Goal: Check status: Check status

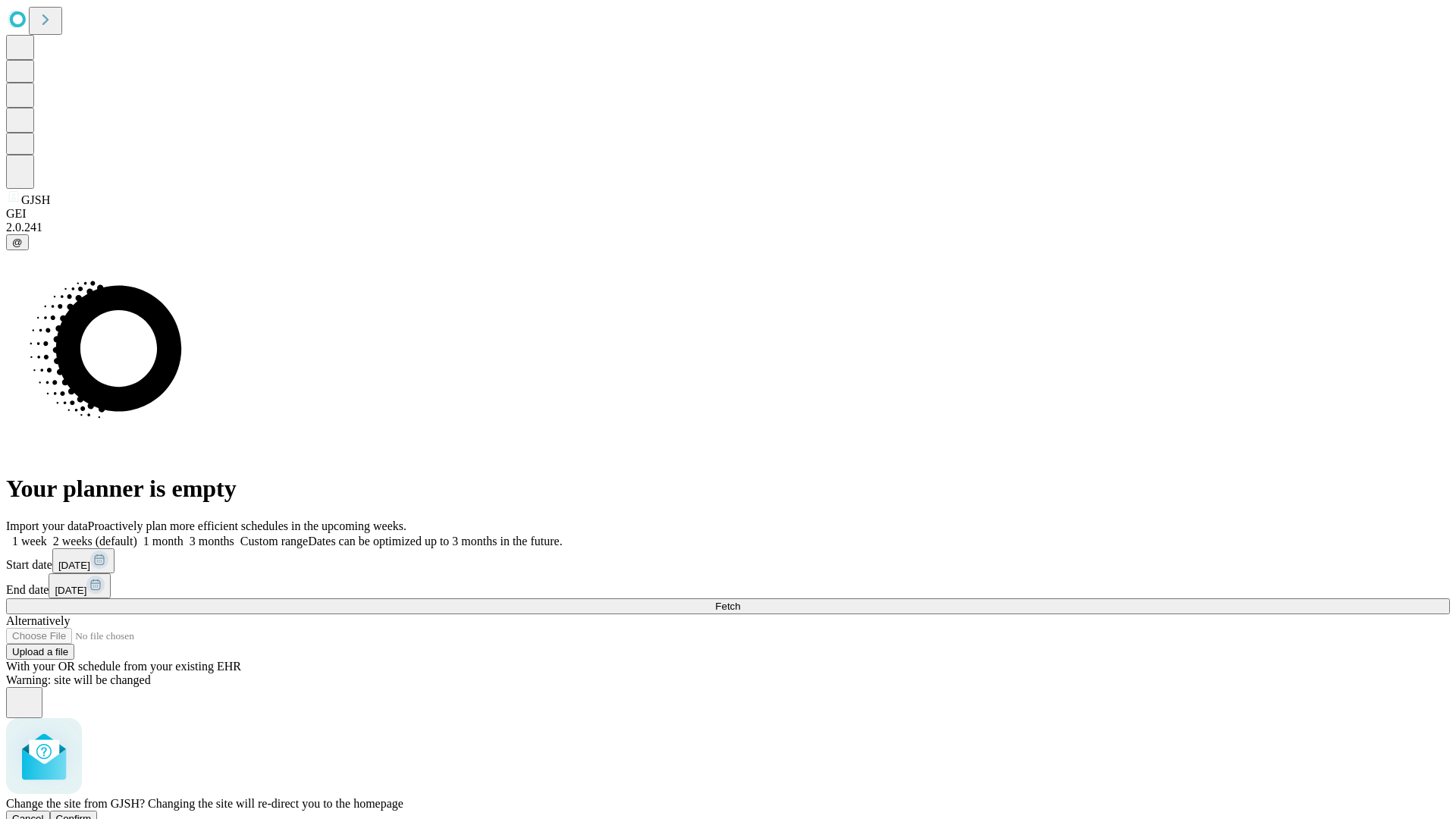
click at [92, 812] on span "Confirm" at bounding box center [74, 818] width 36 height 11
click at [47, 535] on label "1 week" at bounding box center [26, 541] width 41 height 13
click at [740, 600] on span "Fetch" at bounding box center [728, 606] width 25 height 11
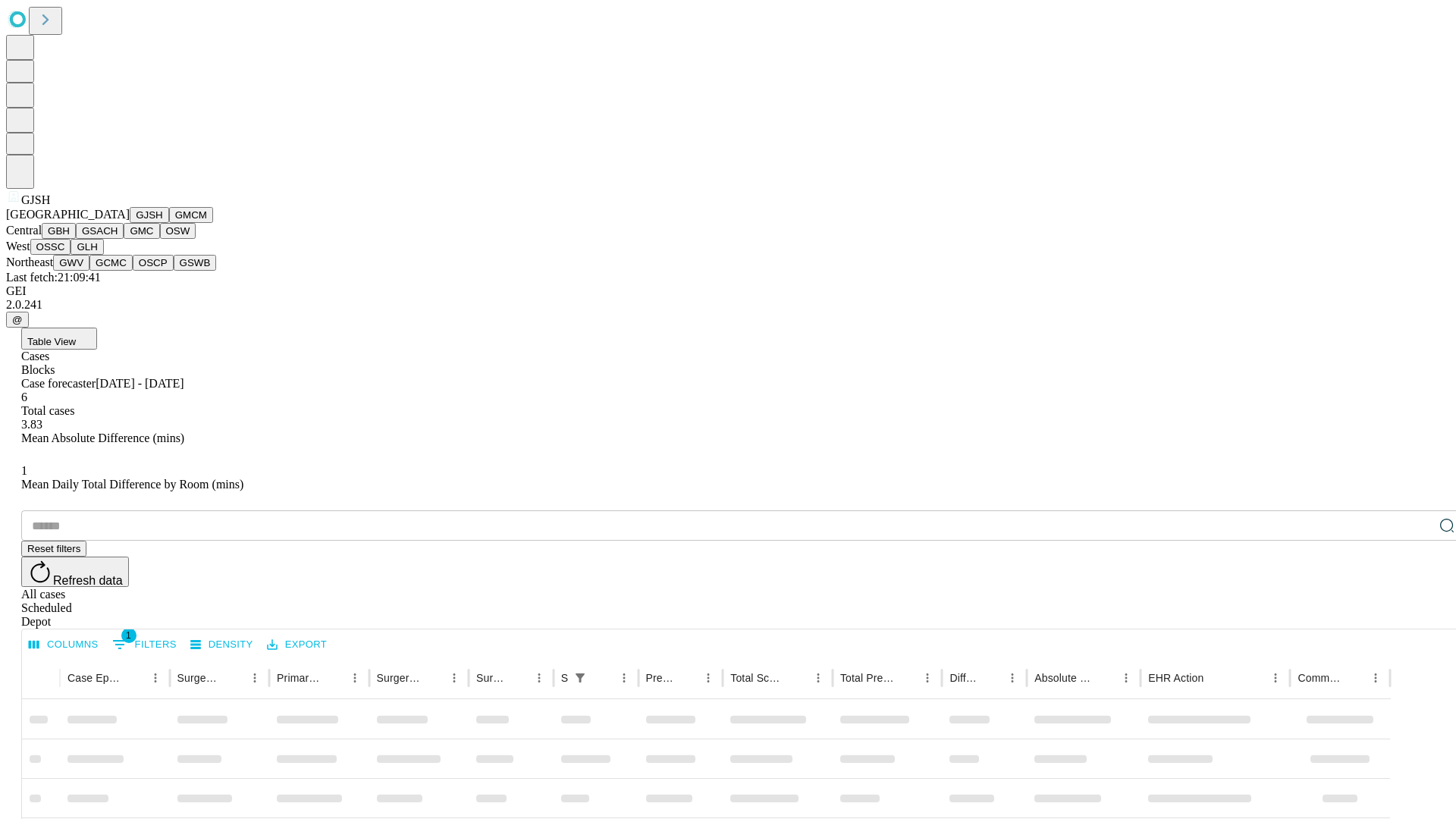
click at [169, 223] on button "GMCM" at bounding box center [191, 214] width 44 height 16
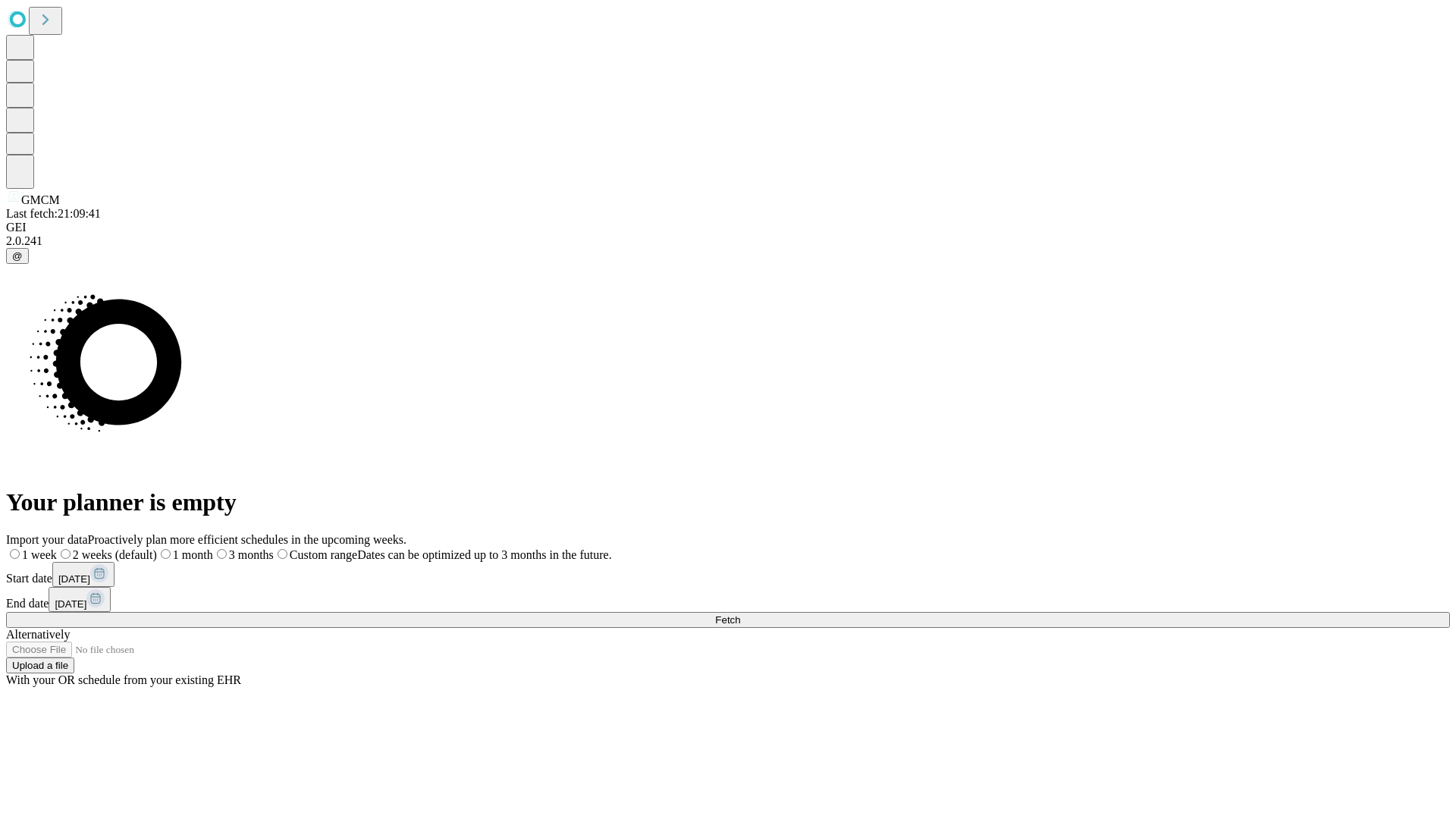
click at [740, 614] on span "Fetch" at bounding box center [728, 620] width 25 height 11
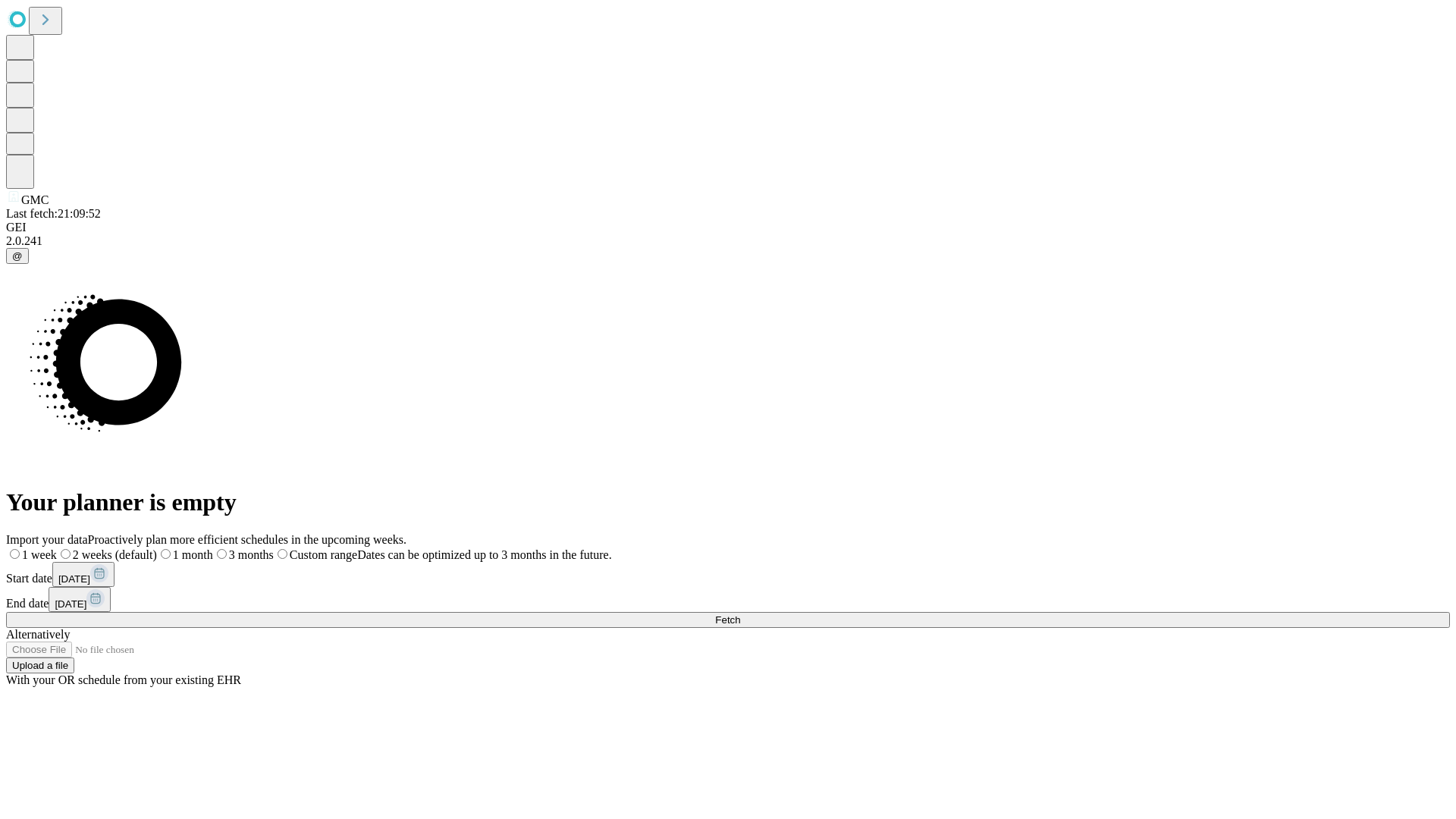
click at [740, 614] on span "Fetch" at bounding box center [728, 620] width 25 height 11
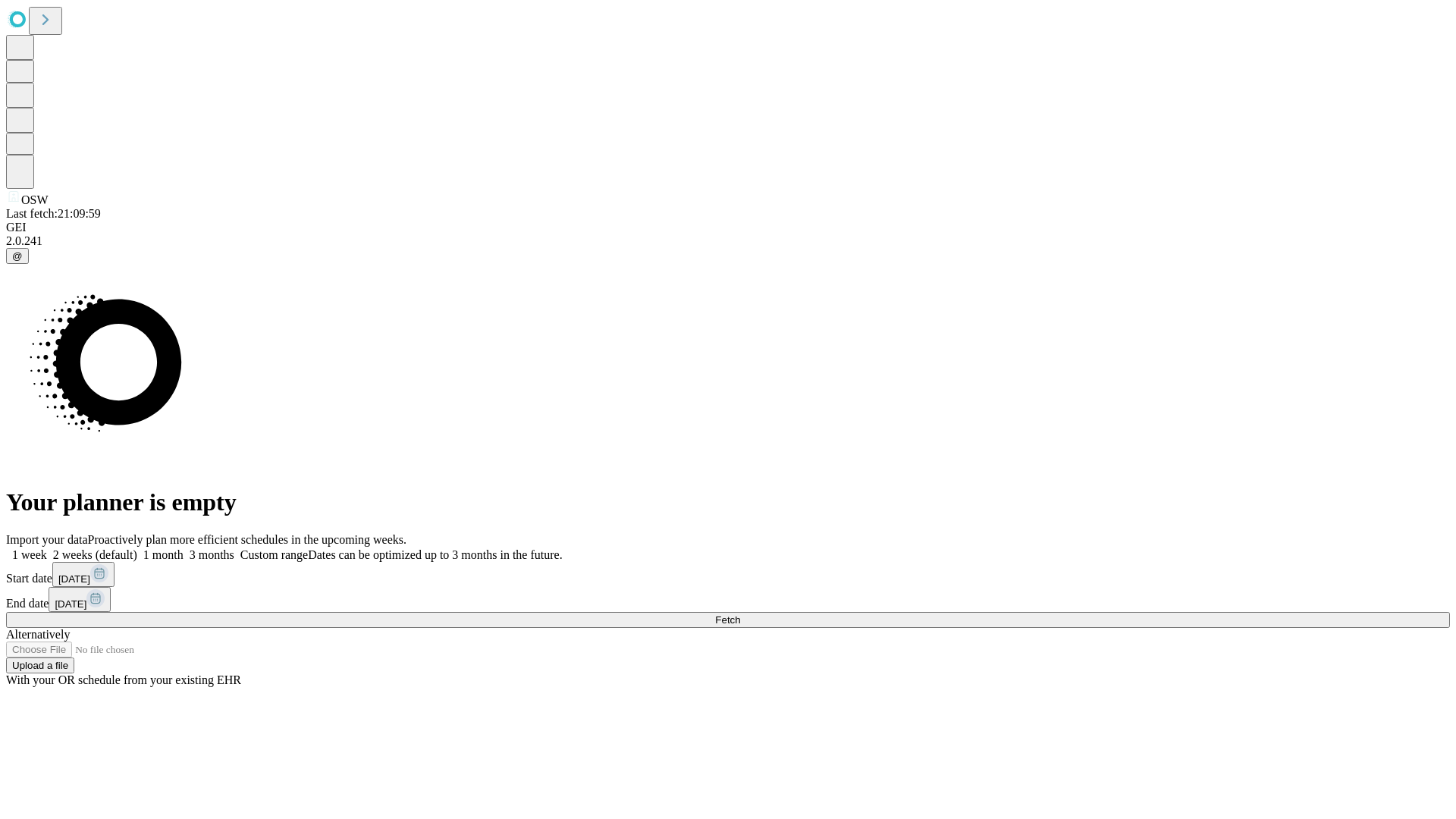
click at [47, 548] on label "1 week" at bounding box center [26, 554] width 41 height 13
click at [740, 614] on span "Fetch" at bounding box center [728, 620] width 25 height 11
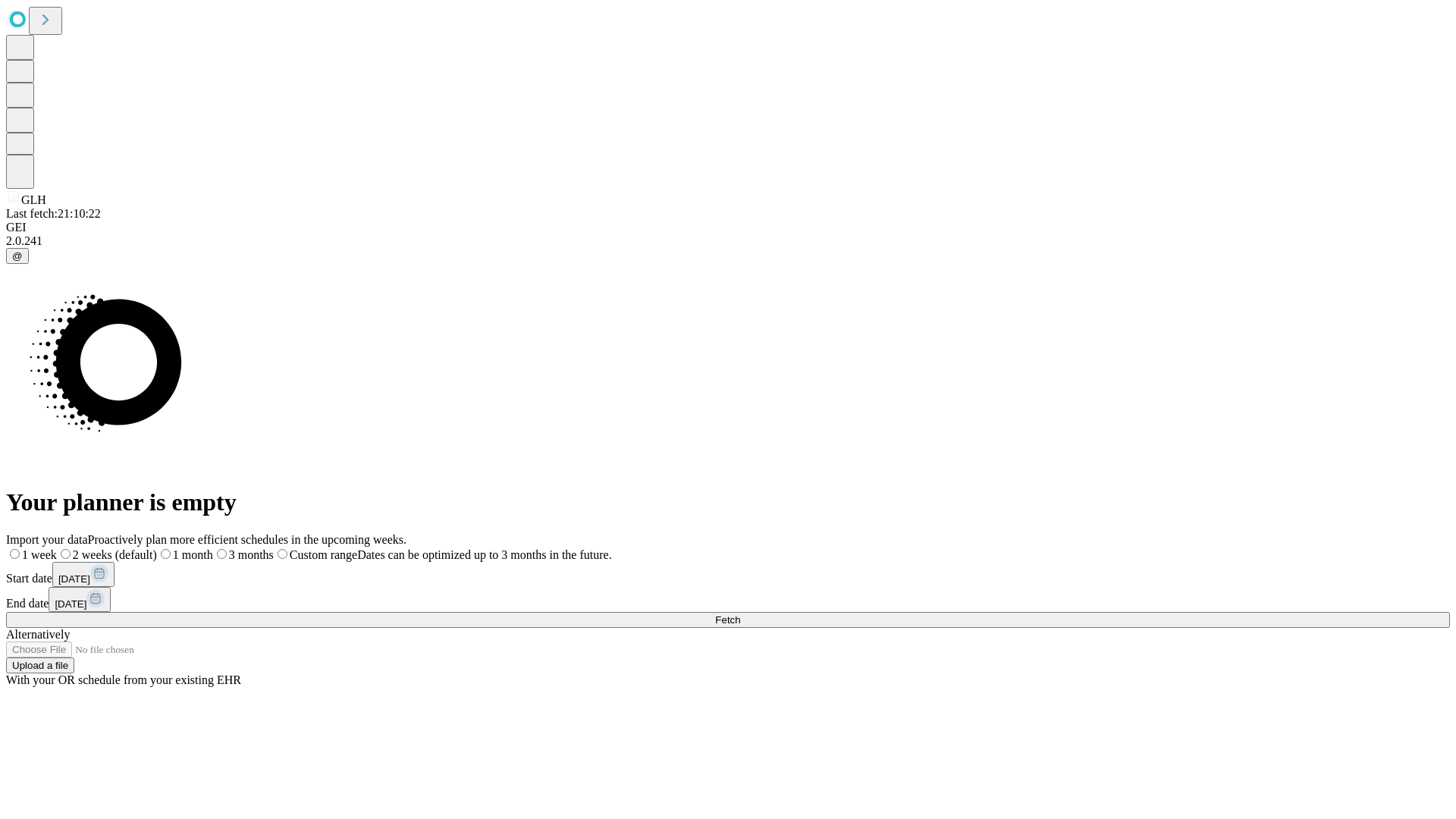
click at [740, 614] on span "Fetch" at bounding box center [728, 620] width 25 height 11
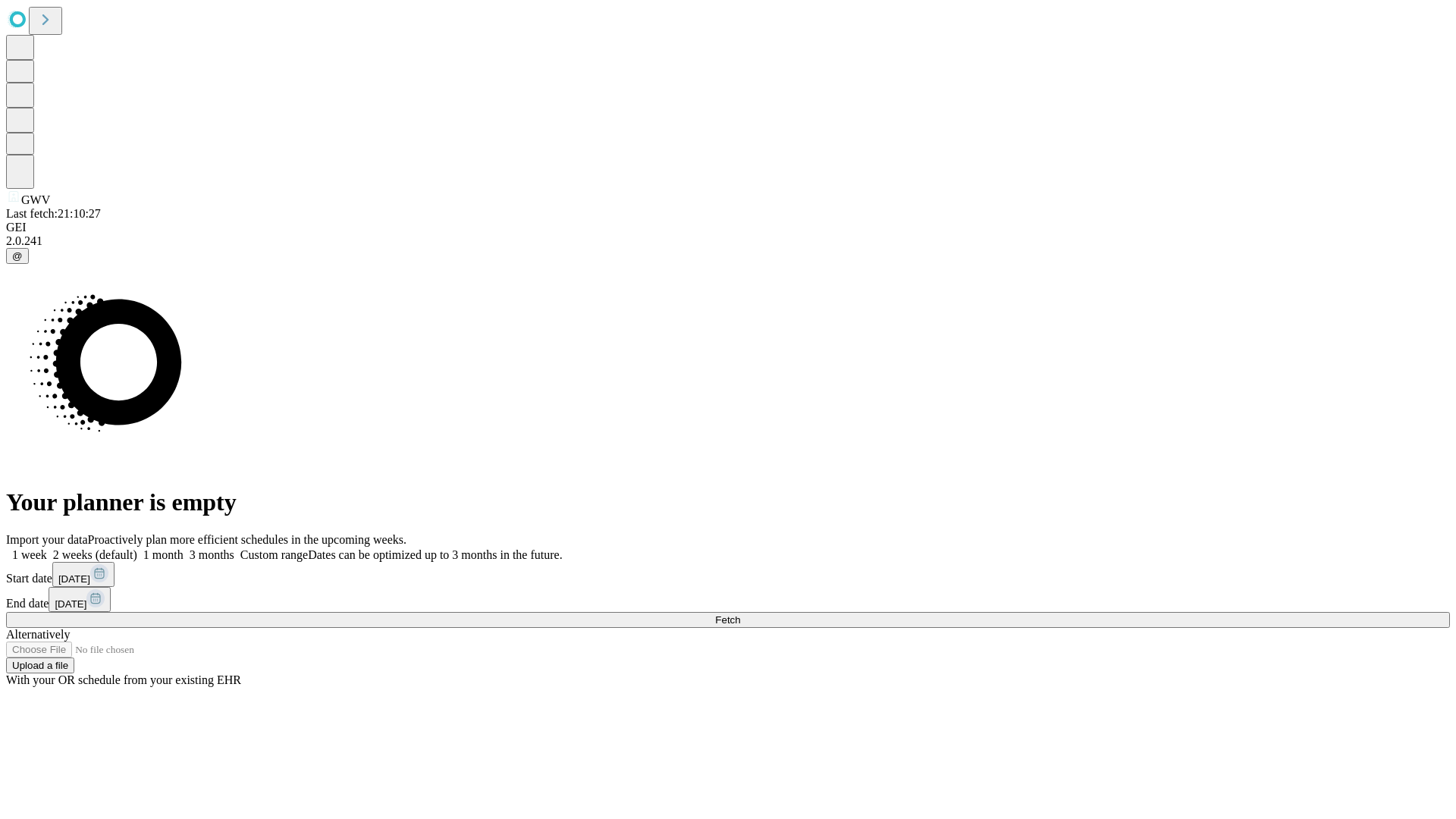
click at [47, 548] on label "1 week" at bounding box center [26, 554] width 41 height 13
click at [740, 614] on span "Fetch" at bounding box center [728, 620] width 25 height 11
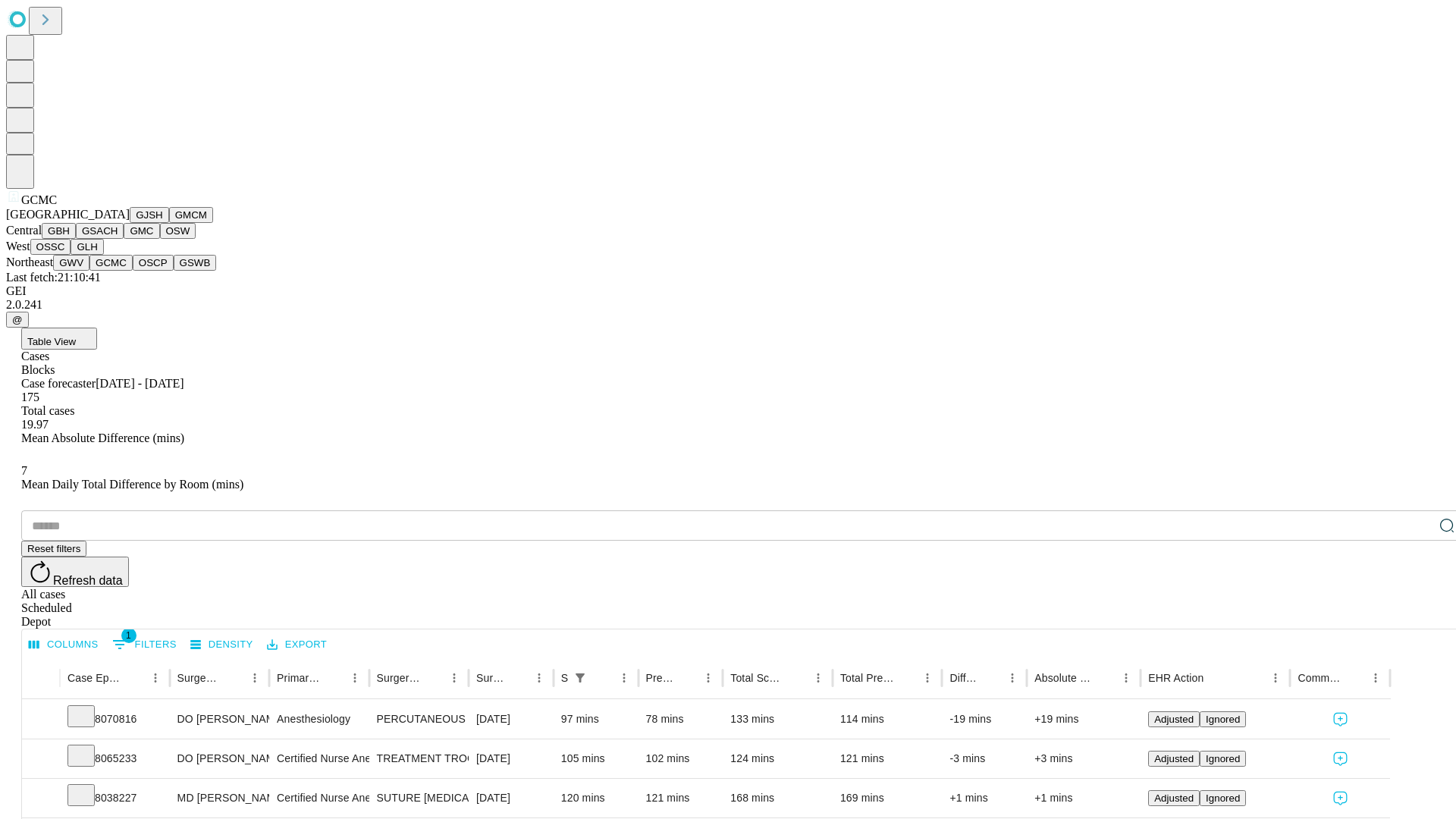
click at [133, 270] on button "OSCP" at bounding box center [153, 262] width 41 height 16
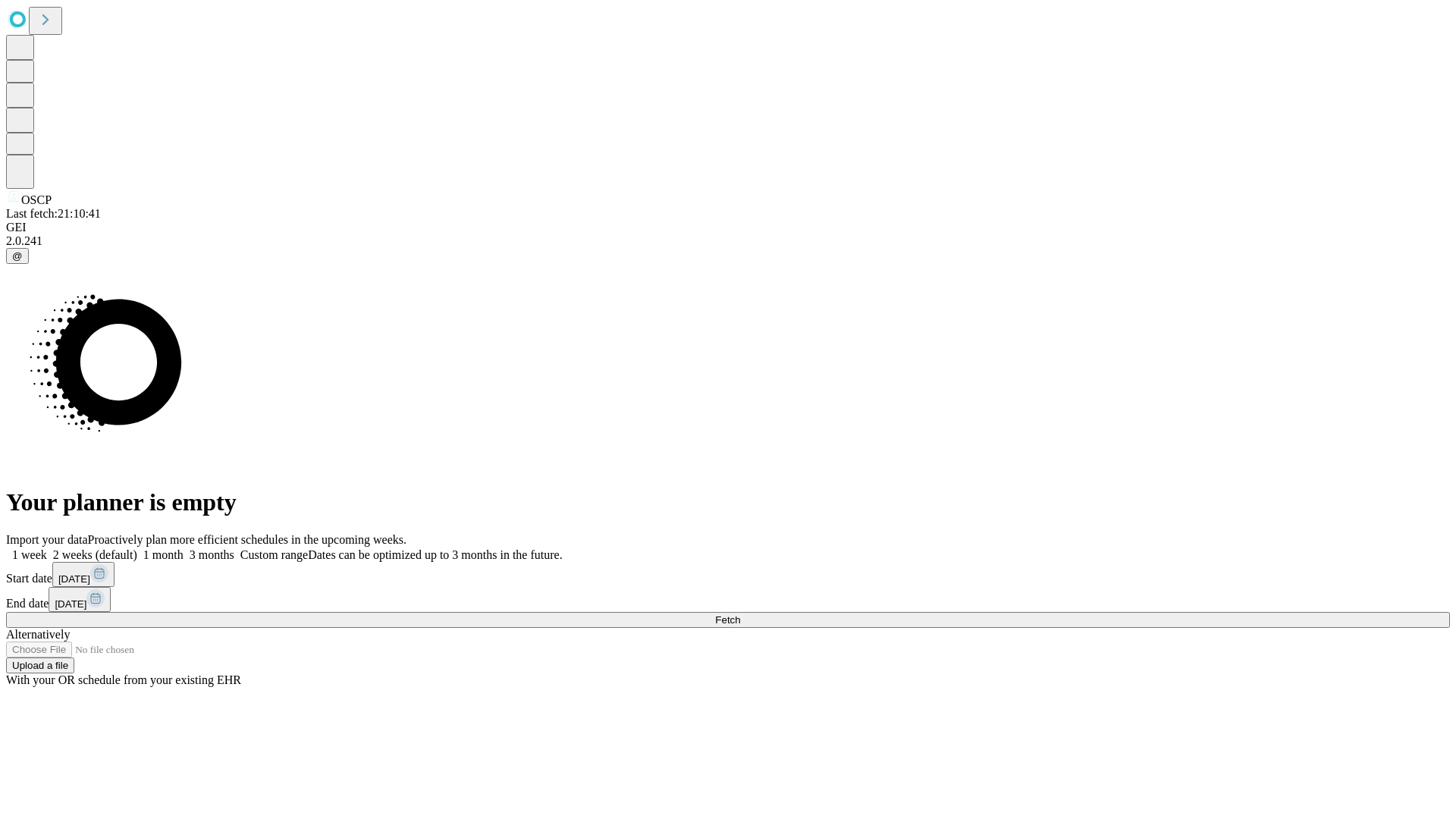
click at [47, 548] on label "1 week" at bounding box center [26, 554] width 41 height 13
click at [740, 614] on span "Fetch" at bounding box center [728, 620] width 25 height 11
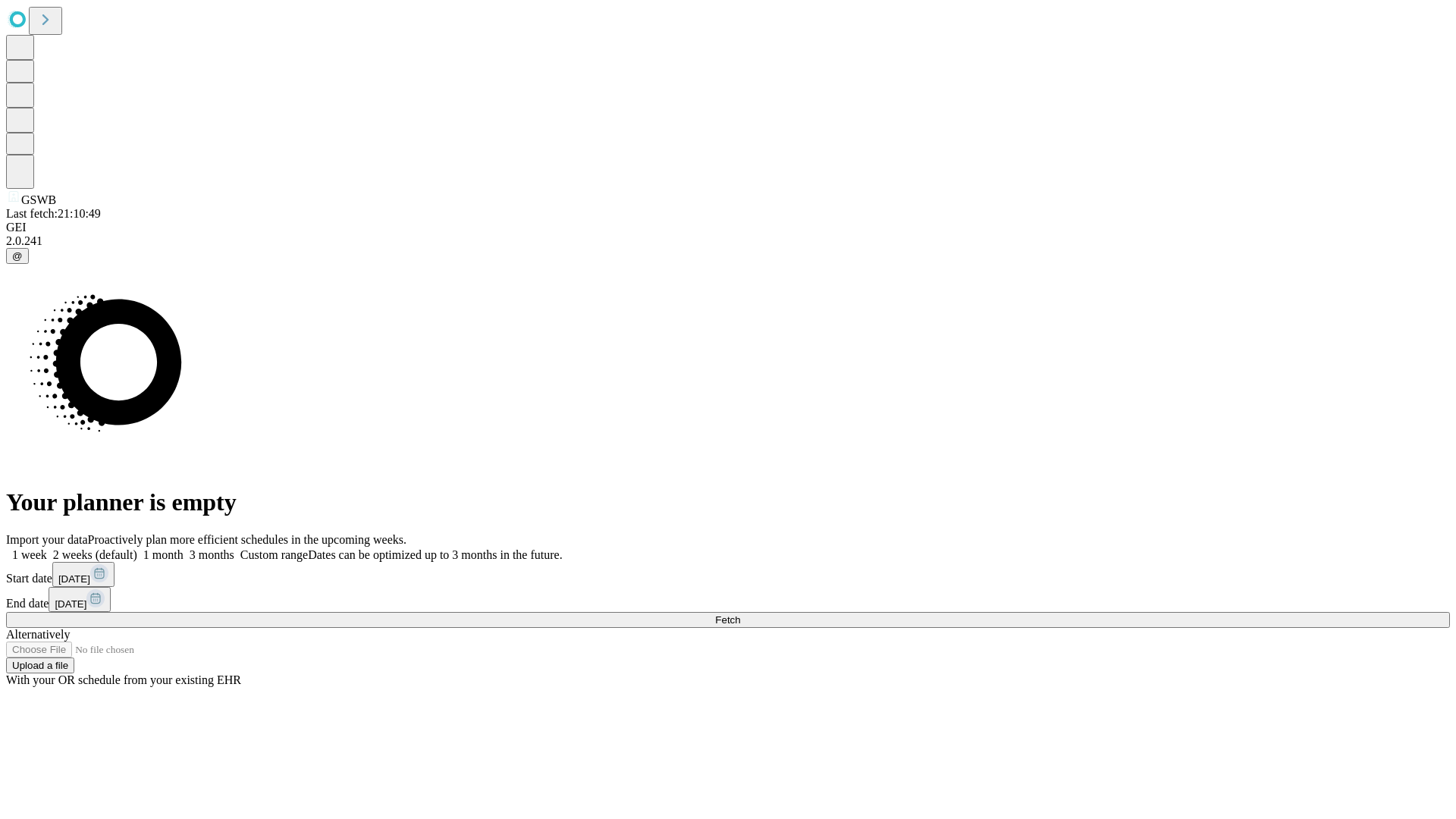
click at [740, 614] on span "Fetch" at bounding box center [728, 620] width 25 height 11
